Goal: Task Accomplishment & Management: Manage account settings

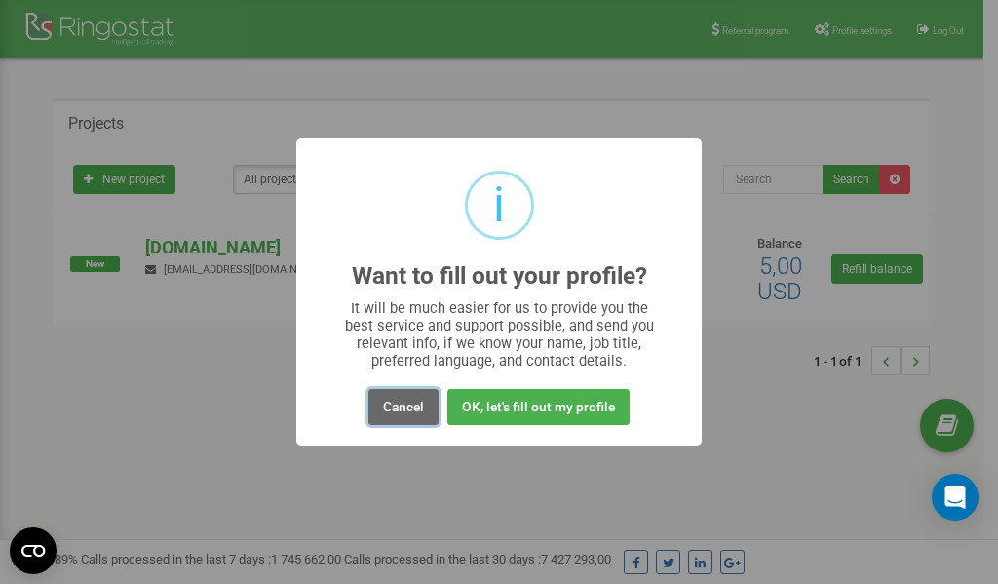
click at [401, 406] on button "Cancel" at bounding box center [404, 407] width 70 height 36
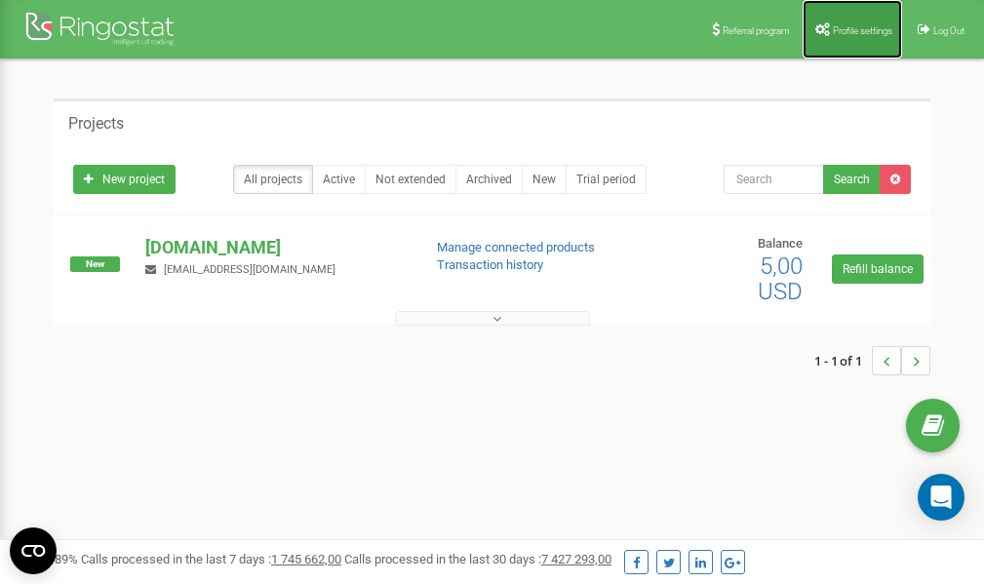
click at [858, 22] on link "Profile settings" at bounding box center [851, 29] width 99 height 58
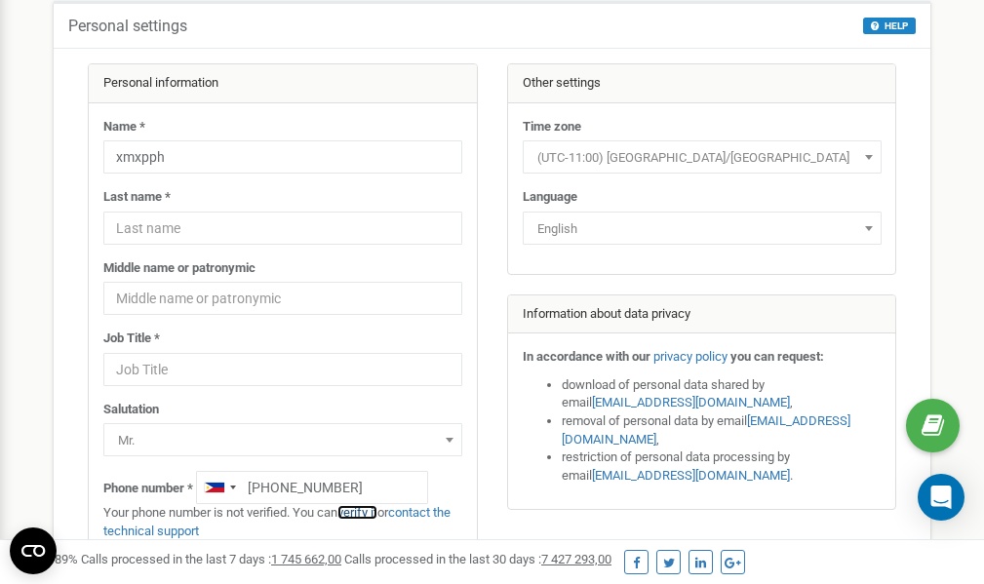
click at [370, 512] on link "verify it" at bounding box center [357, 512] width 40 height 15
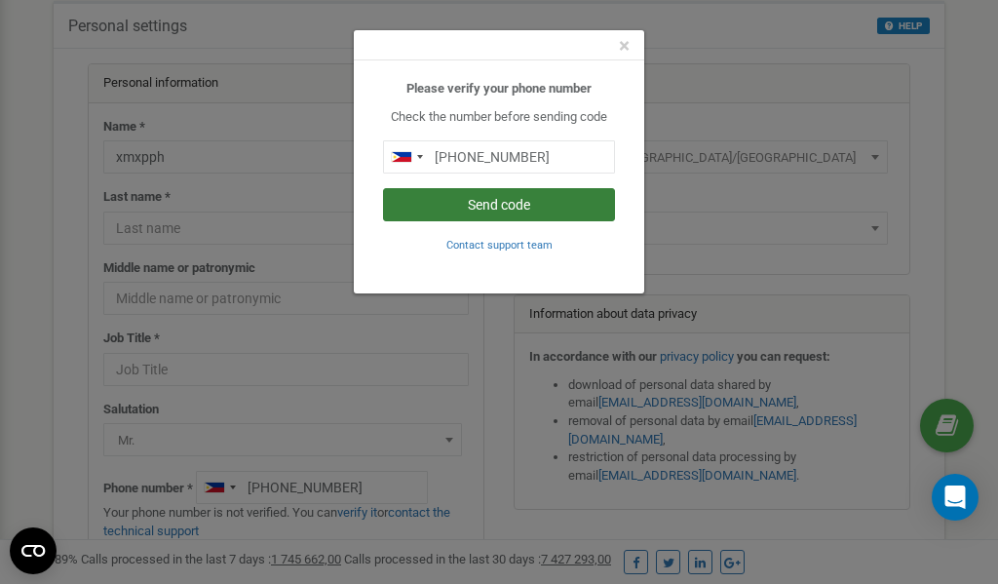
click at [503, 202] on button "Send code" at bounding box center [499, 204] width 232 height 33
